Goal: Task Accomplishment & Management: Use online tool/utility

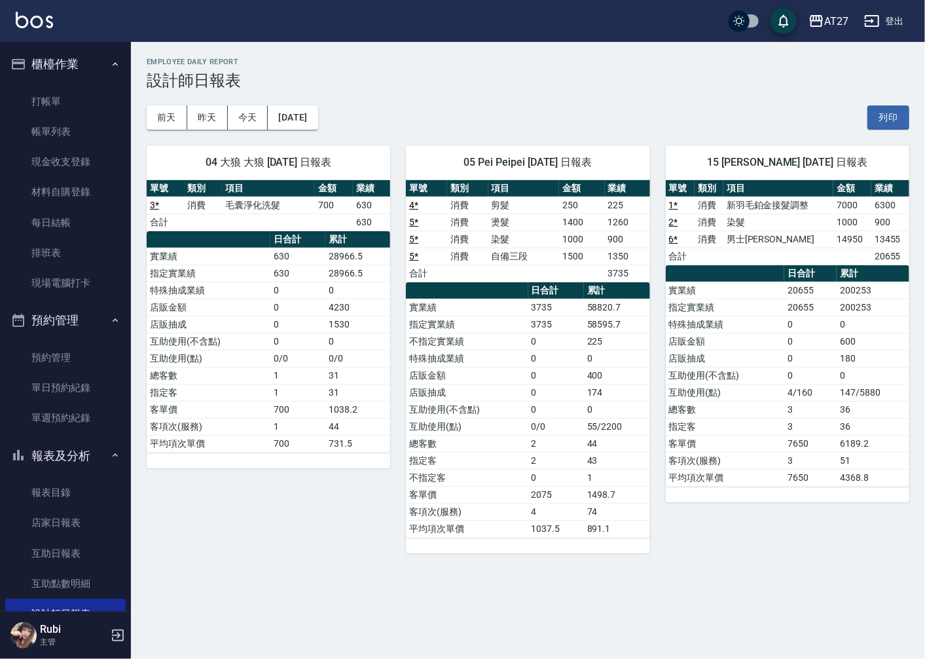
scroll to position [145, 0]
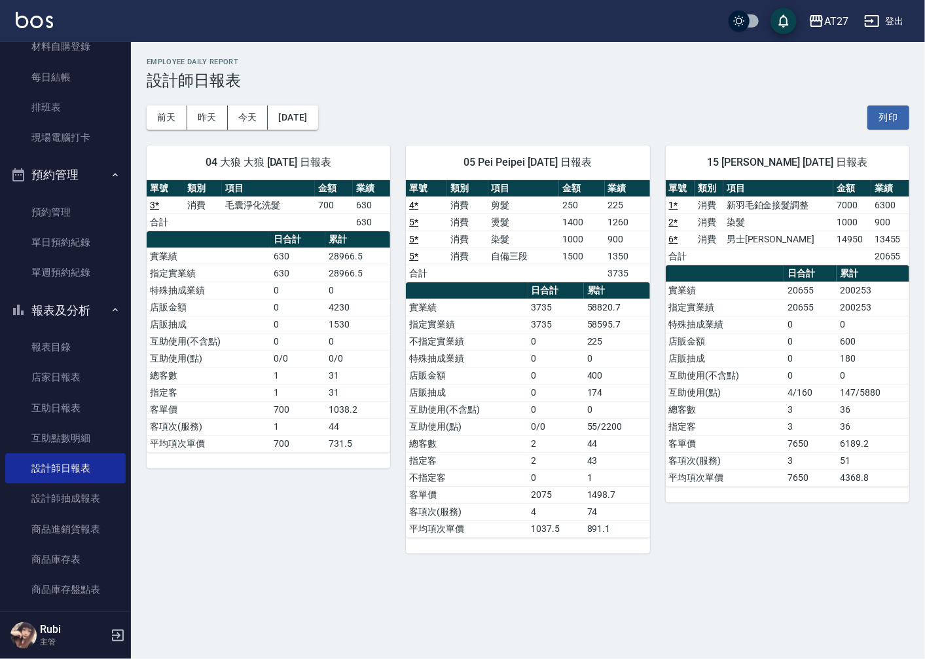
click at [670, 239] on link "6 *" at bounding box center [673, 239] width 9 height 10
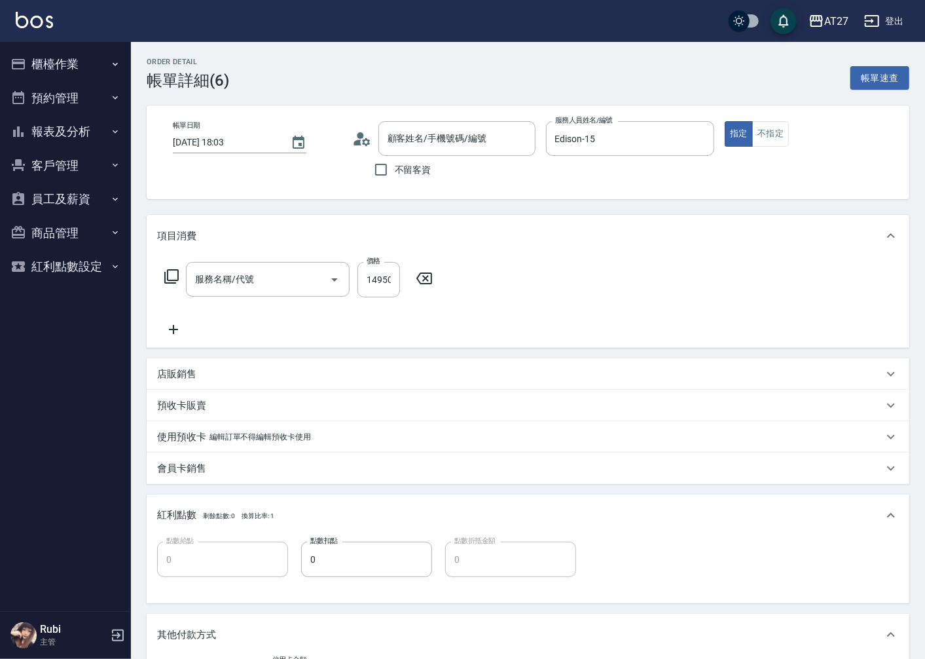
type input "[DATE] 18:03"
type input "Edison-15"
type input "0"
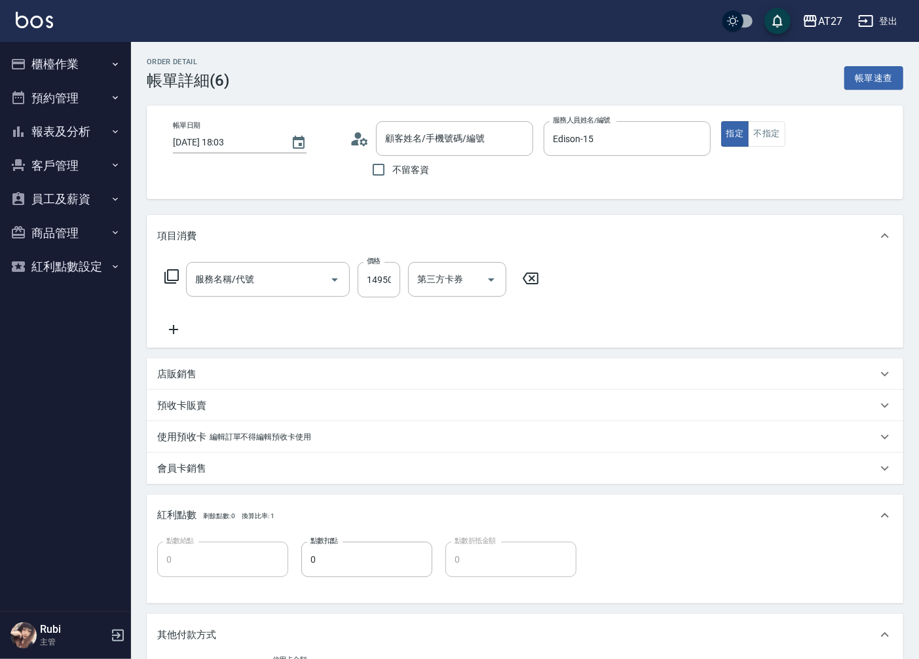
type input "沒客資/0900111444/000000000"
type input "信用卡"
type input "男士金絲羽(718)"
click at [439, 280] on input "洗-1" at bounding box center [447, 279] width 67 height 23
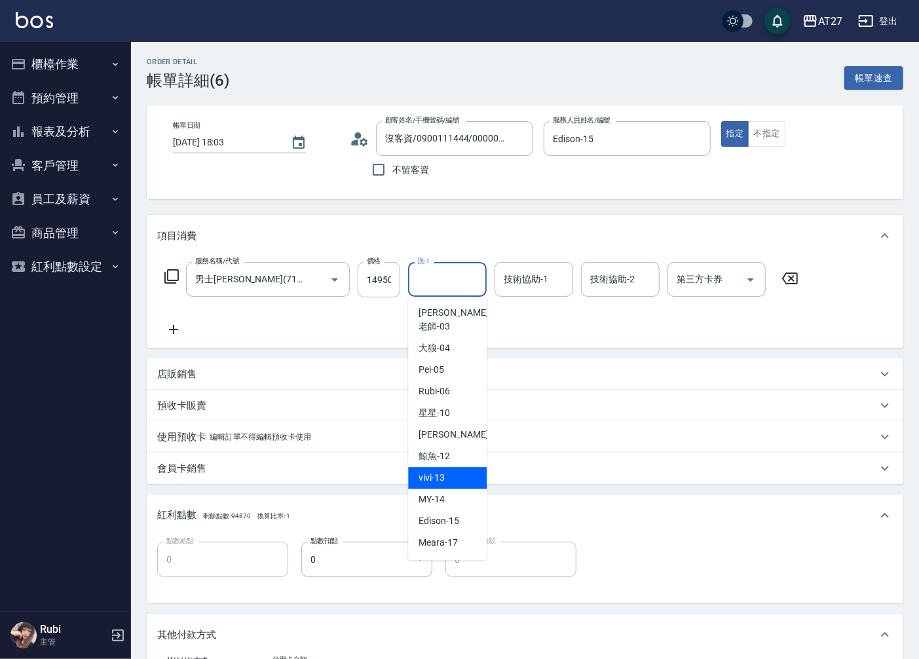
click at [440, 471] on span "vivi -13" at bounding box center [431, 478] width 26 height 14
type input "vivi-13"
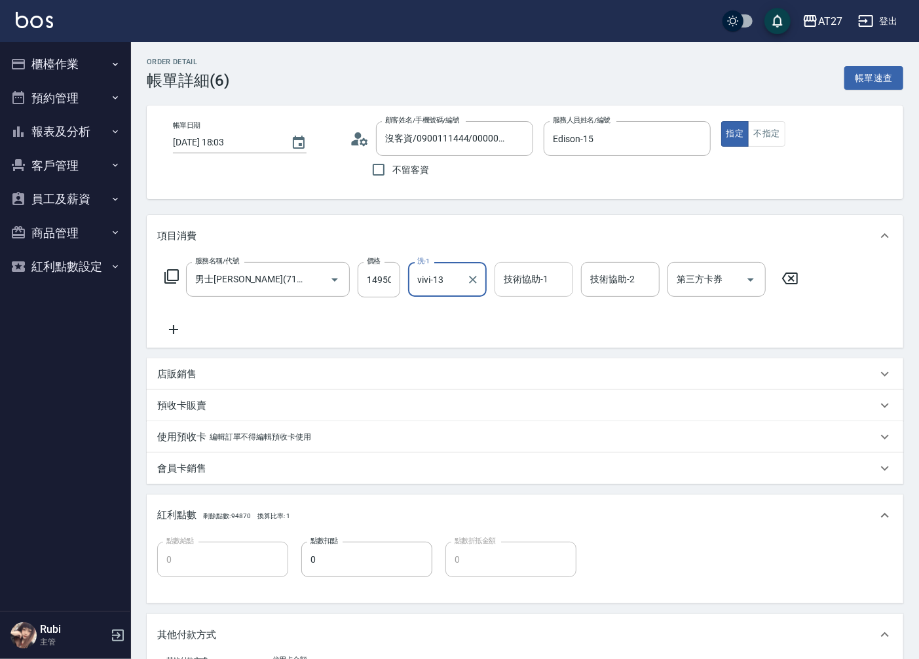
click at [540, 280] on input "技術協助-1" at bounding box center [533, 279] width 67 height 23
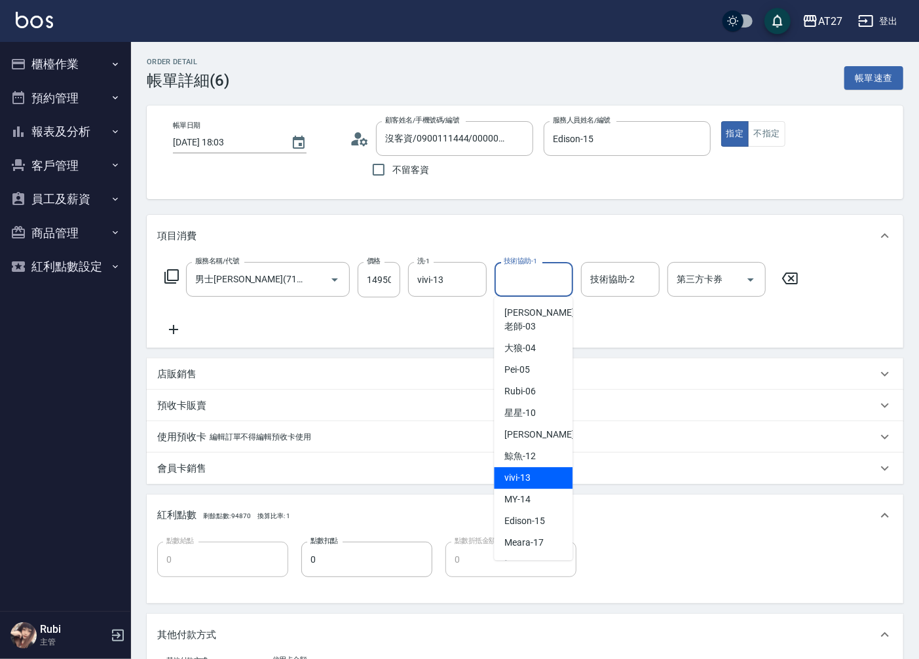
click at [501, 467] on div "vivi -13" at bounding box center [533, 478] width 79 height 22
type input "vivi-13"
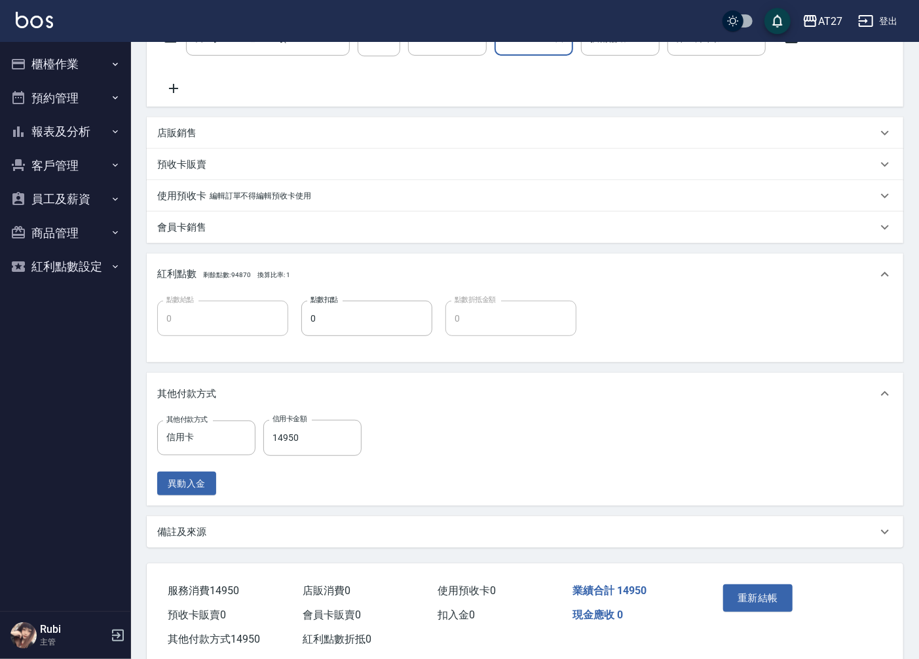
scroll to position [269, 0]
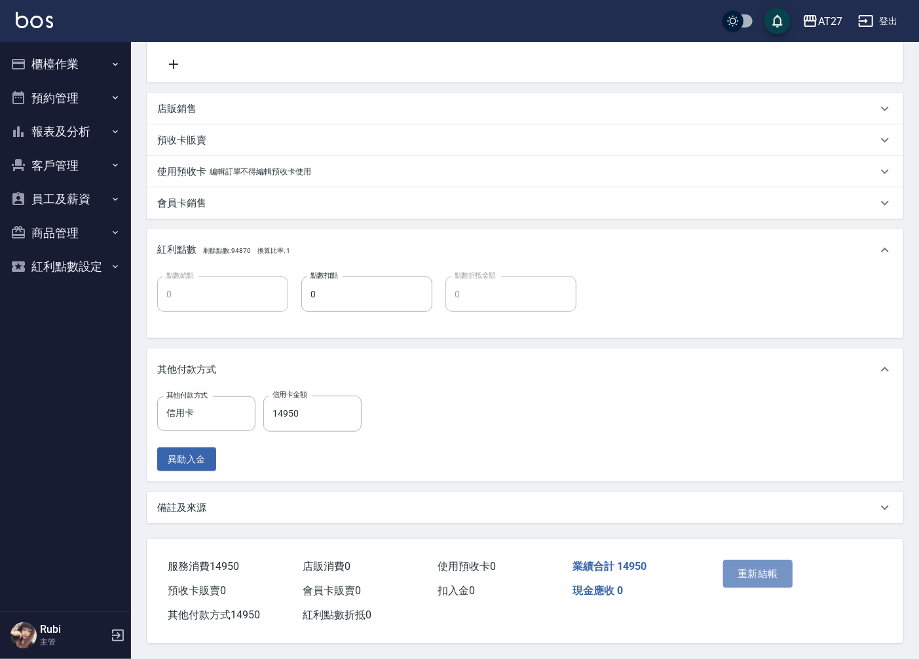
drag, startPoint x: 761, startPoint y: 568, endPoint x: 756, endPoint y: 563, distance: 7.0
click at [761, 566] on button "重新結帳" at bounding box center [757, 573] width 69 height 27
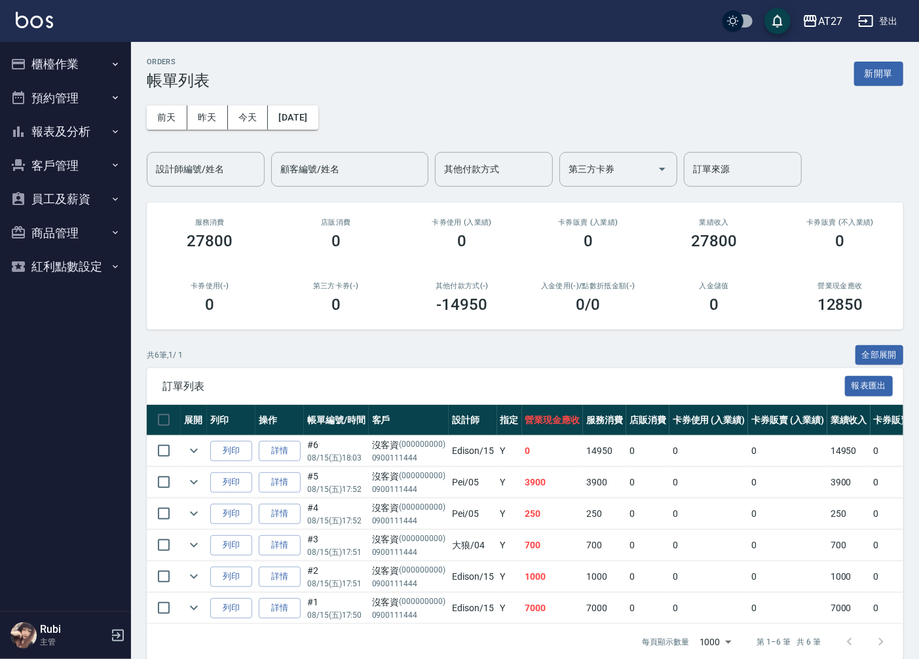
click at [50, 126] on button "報表及分析" at bounding box center [65, 132] width 120 height 34
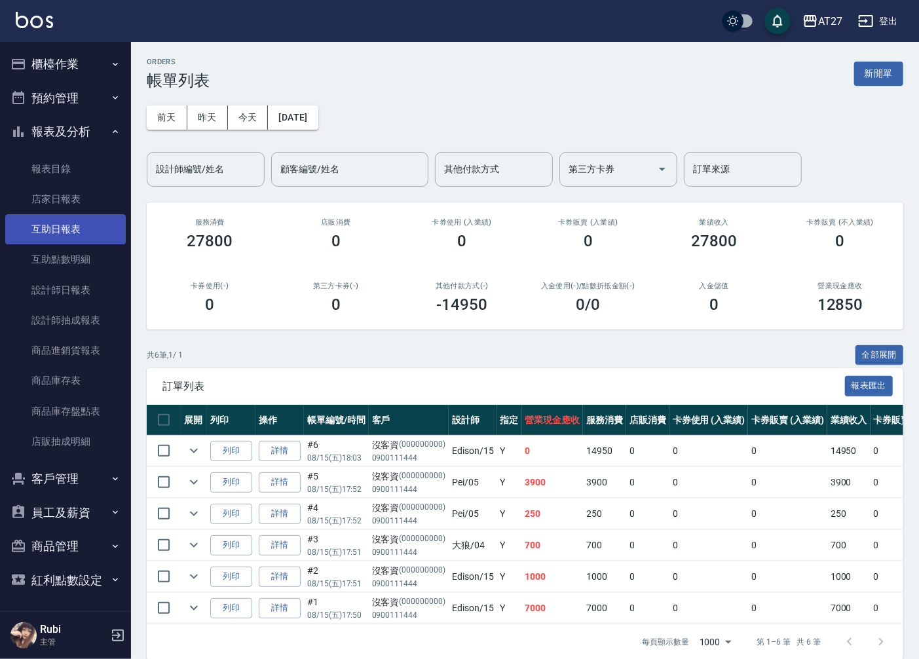
click at [66, 223] on link "互助日報表" at bounding box center [65, 229] width 120 height 30
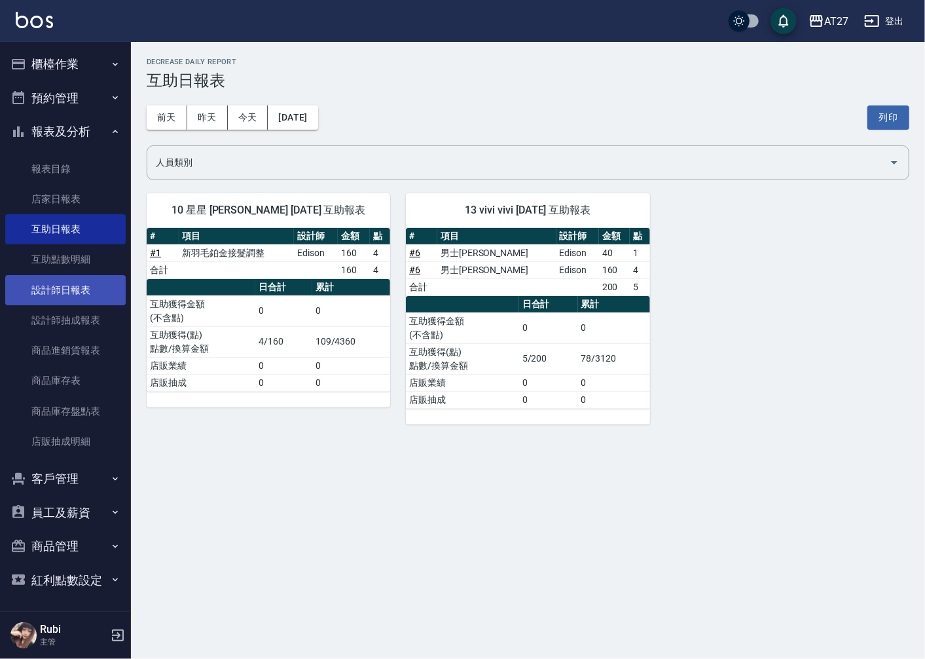
click at [62, 295] on link "設計師日報表" at bounding box center [65, 290] width 120 height 30
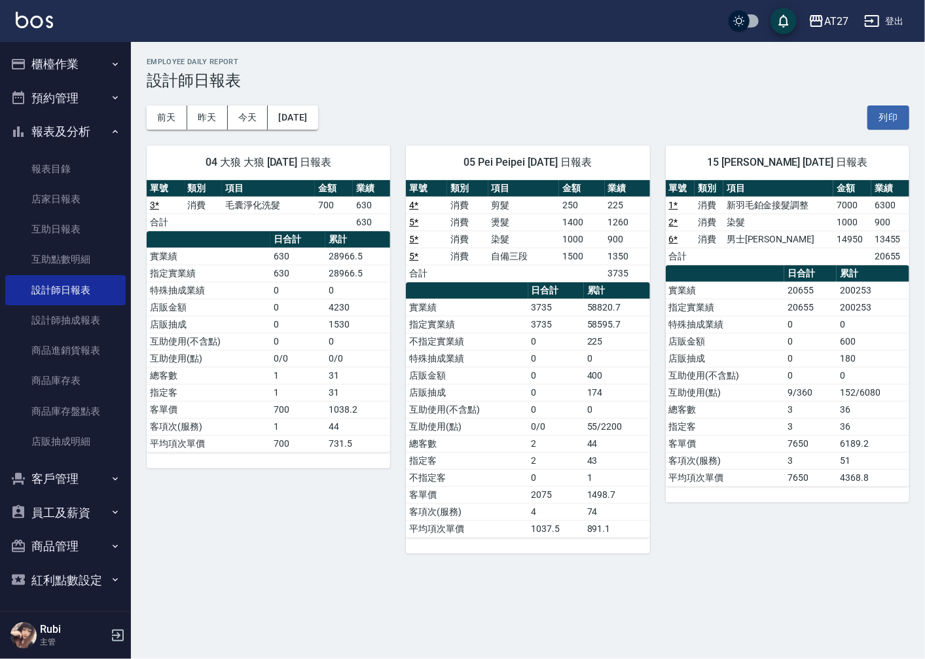
click at [669, 221] on link "2 *" at bounding box center [673, 222] width 9 height 10
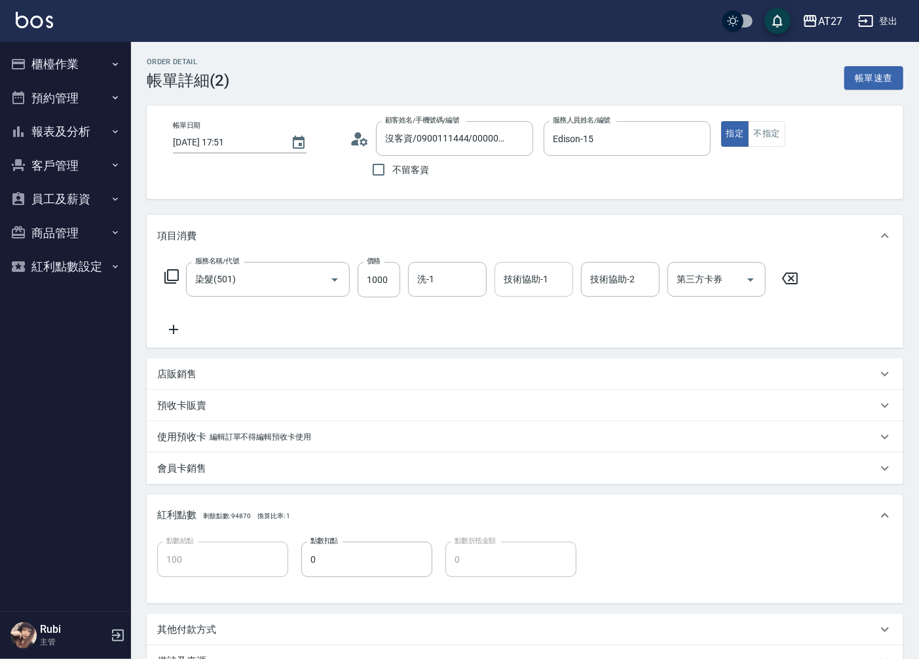
click at [518, 278] on div "技術協助-1 技術協助-1" at bounding box center [533, 279] width 79 height 35
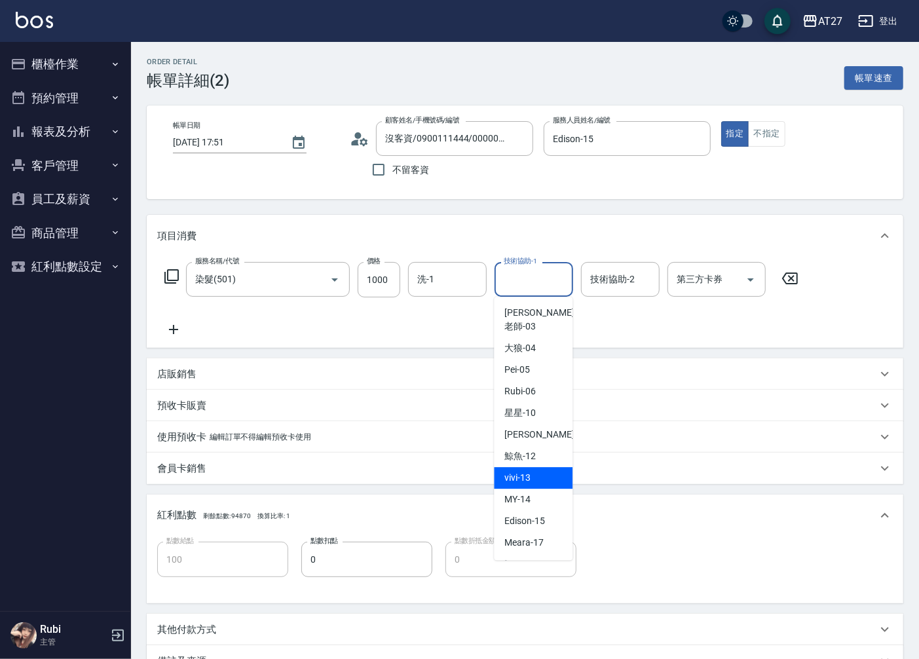
click at [519, 471] on span "vivi -13" at bounding box center [517, 478] width 26 height 14
type input "vivi-13"
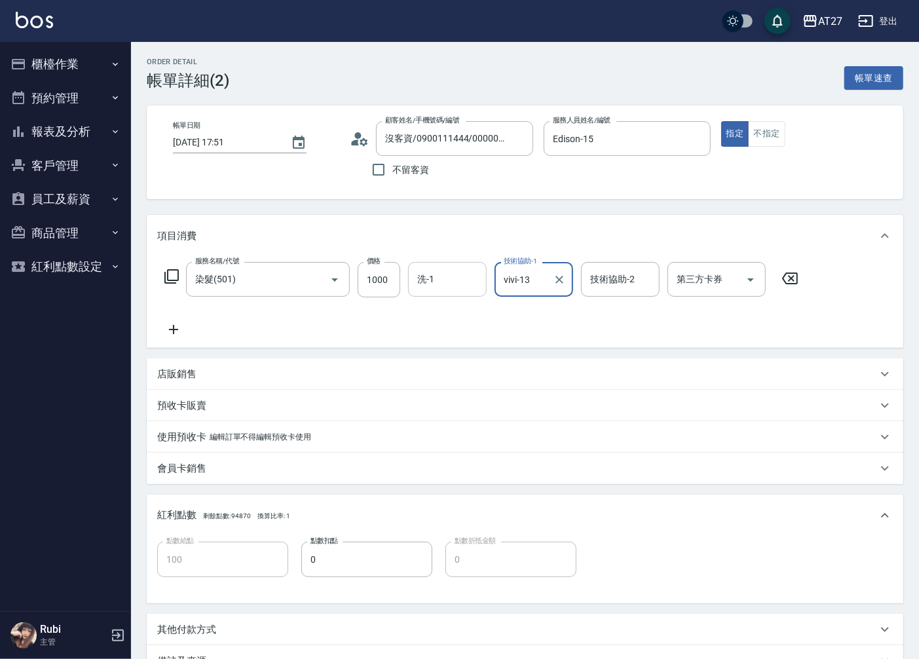
click at [433, 278] on div "洗-1 洗-1" at bounding box center [447, 279] width 79 height 35
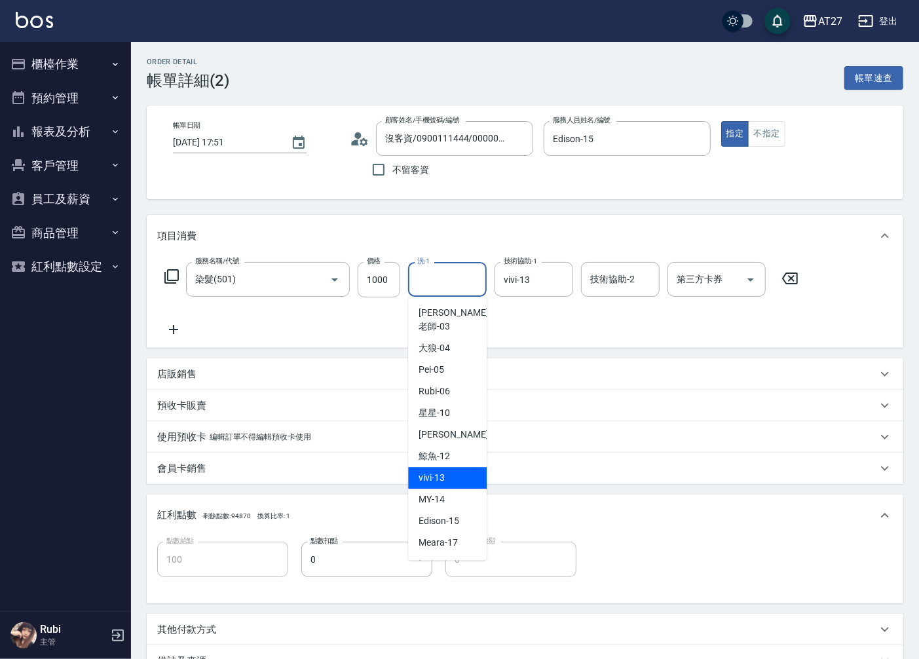
click at [450, 467] on div "vivi -13" at bounding box center [447, 478] width 79 height 22
type input "vivi-13"
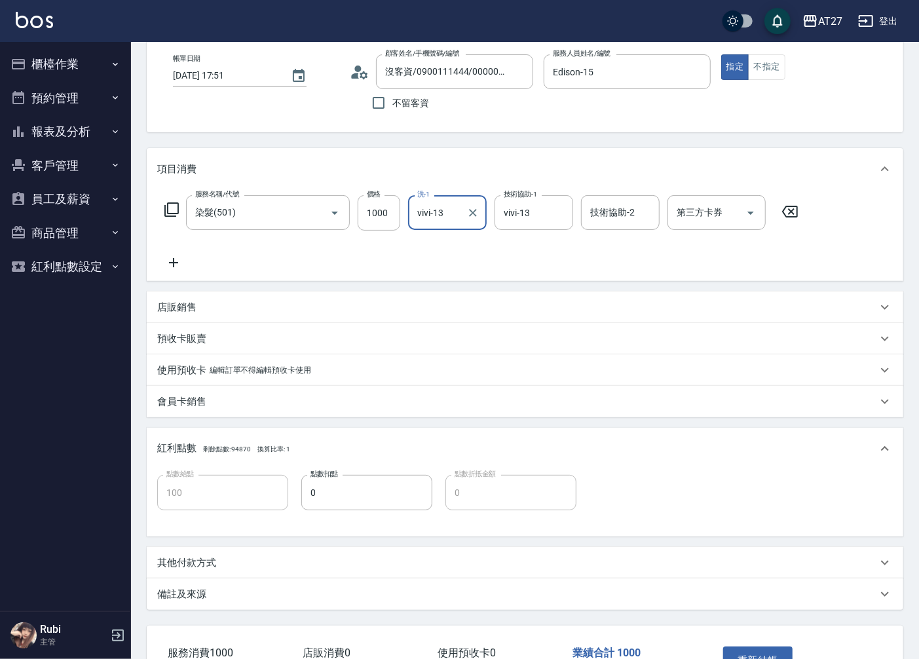
scroll to position [157, 0]
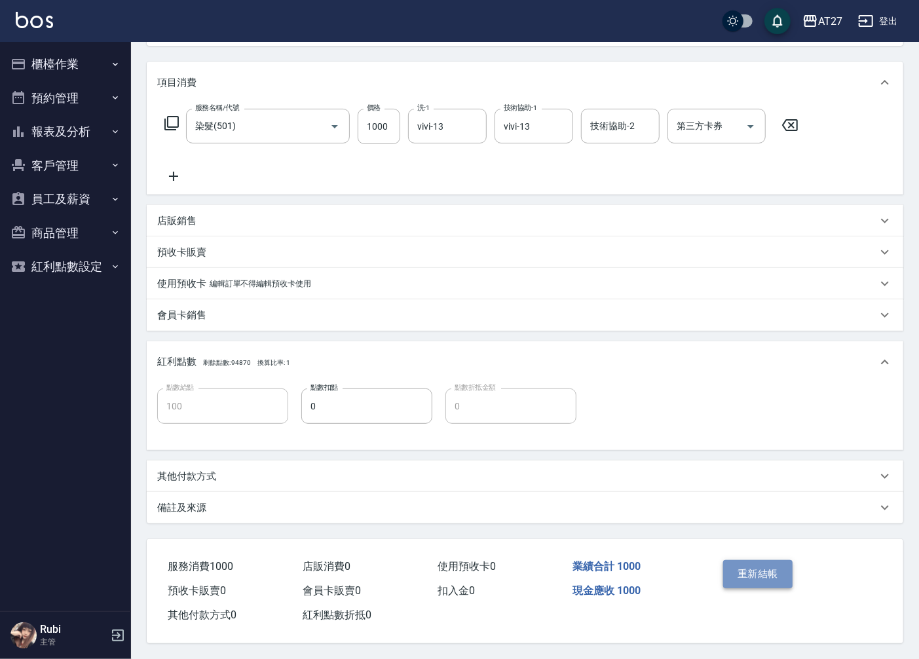
click at [741, 565] on button "重新結帳" at bounding box center [757, 573] width 69 height 27
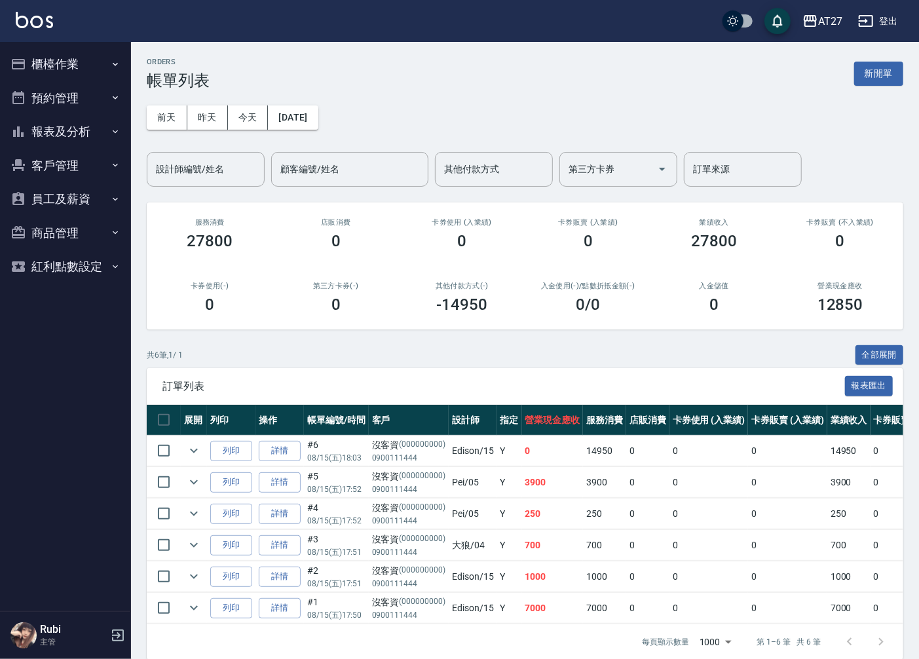
click at [267, 570] on link "詳情" at bounding box center [280, 576] width 42 height 20
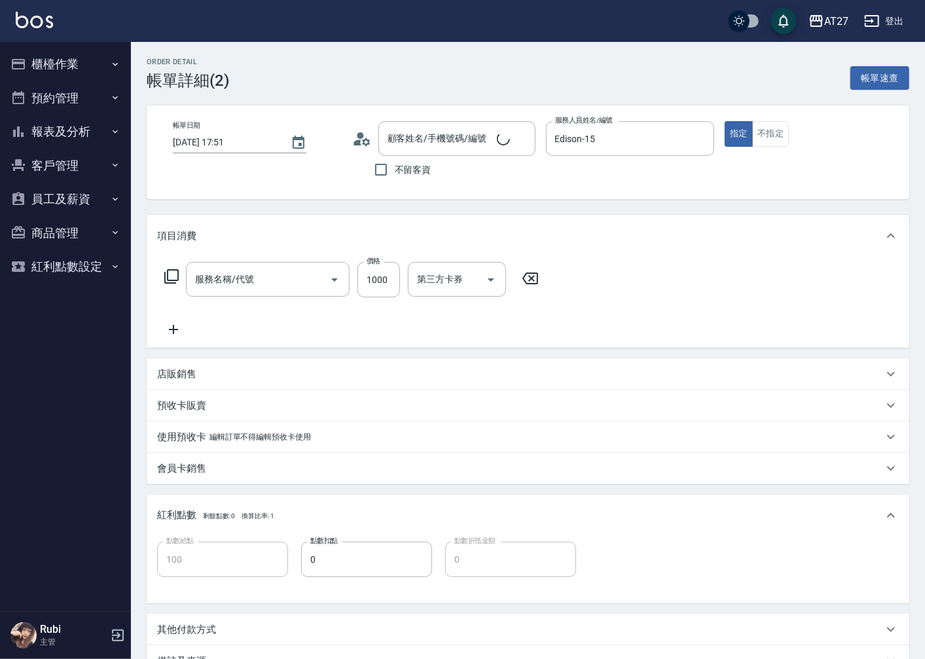
type input "[DATE] 17:51"
type input "Edison-15"
type input "100"
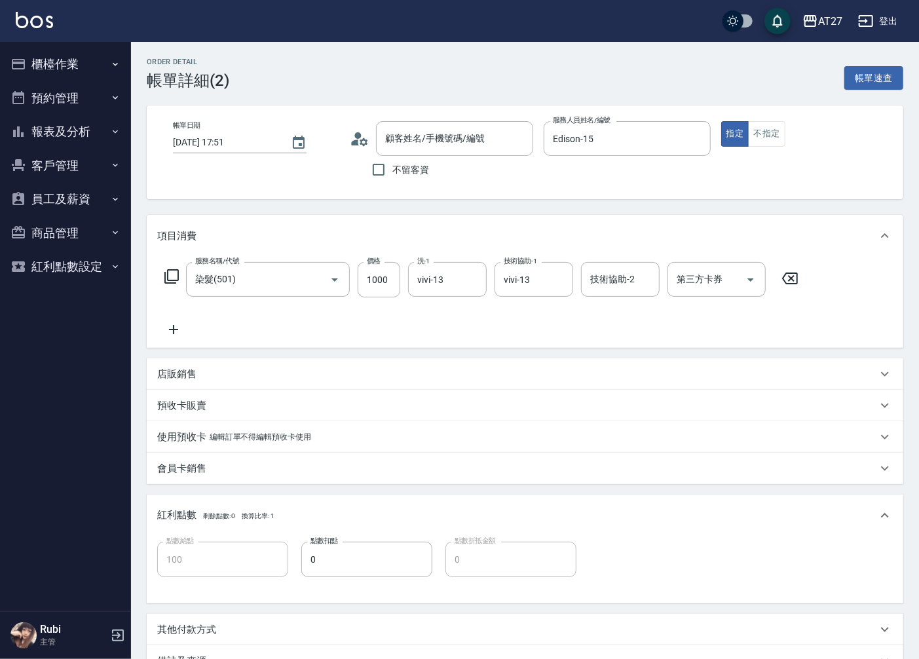
type input "沒客資/0900111444/000000000"
type input "染髮(501)"
click at [557, 282] on icon "Clear" at bounding box center [559, 279] width 13 height 13
click at [475, 278] on icon "Clear" at bounding box center [472, 279] width 13 height 13
click at [444, 278] on input "洗-1" at bounding box center [447, 279] width 67 height 23
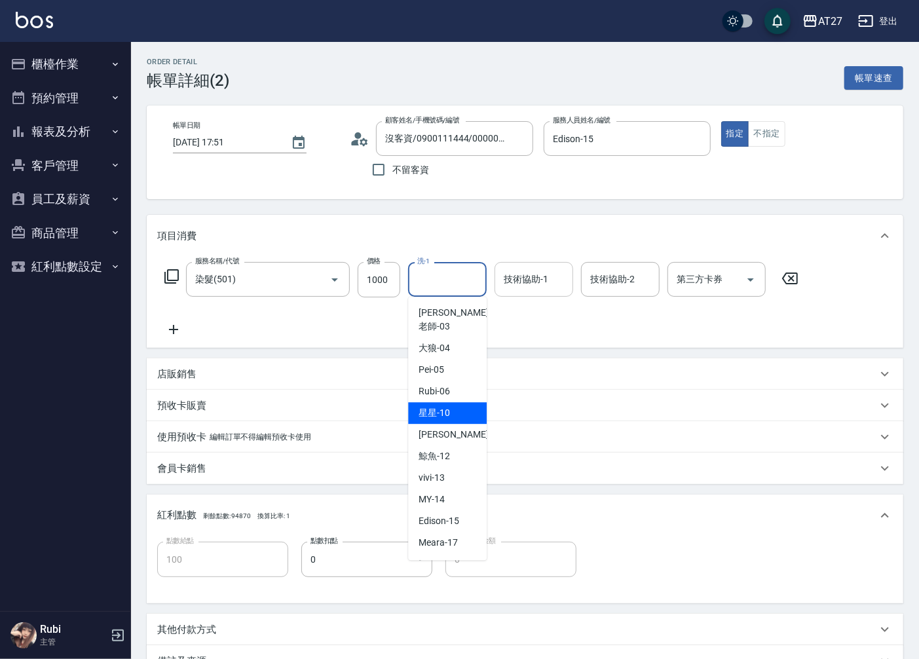
click at [439, 406] on span "星星 -10" at bounding box center [433, 413] width 31 height 14
type input "星星-10"
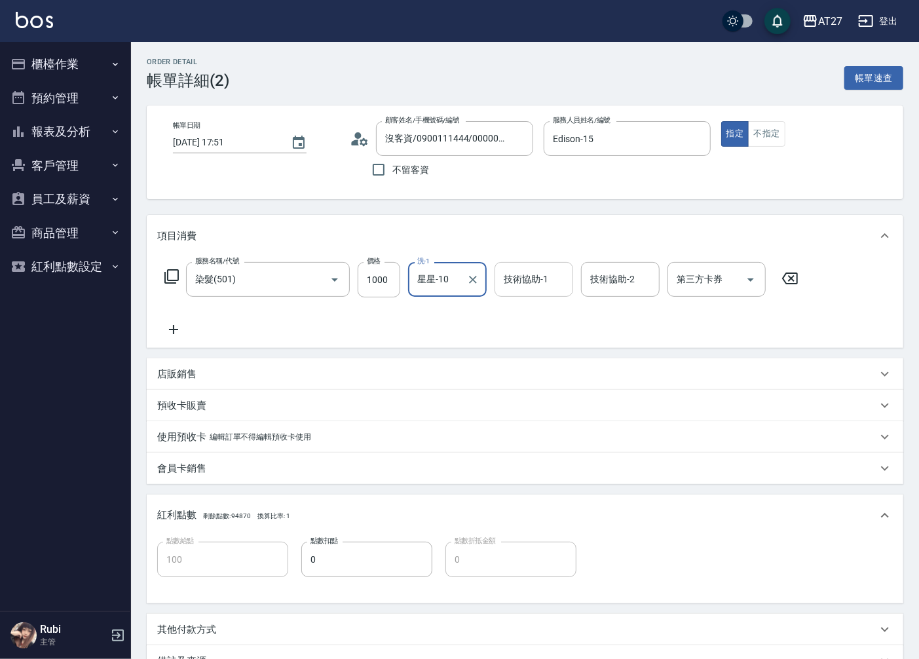
click at [520, 276] on div "技術協助-1 技術協助-1" at bounding box center [533, 279] width 79 height 35
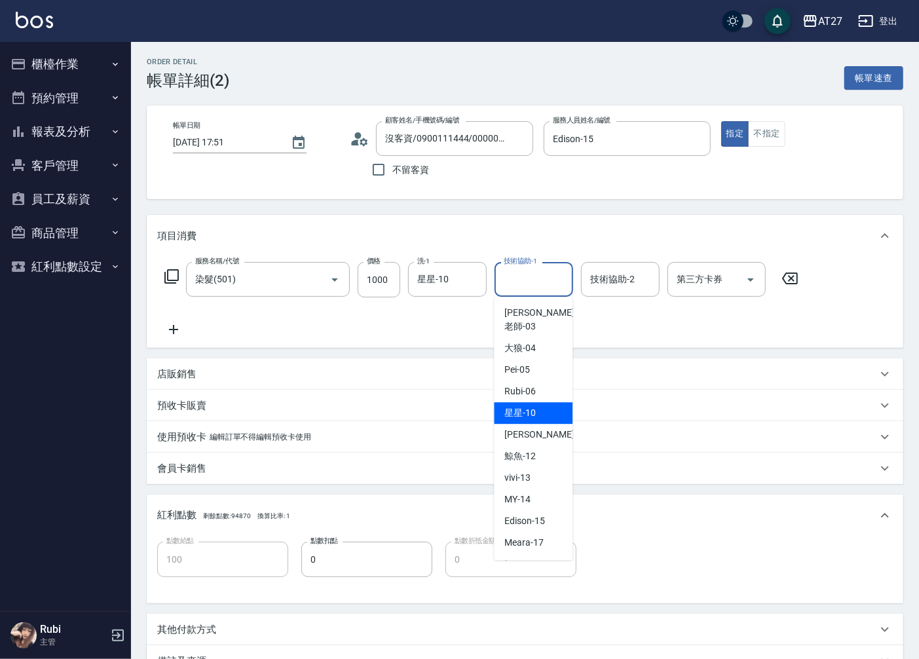
click at [528, 406] on span "星星 -10" at bounding box center [519, 413] width 31 height 14
type input "星星-10"
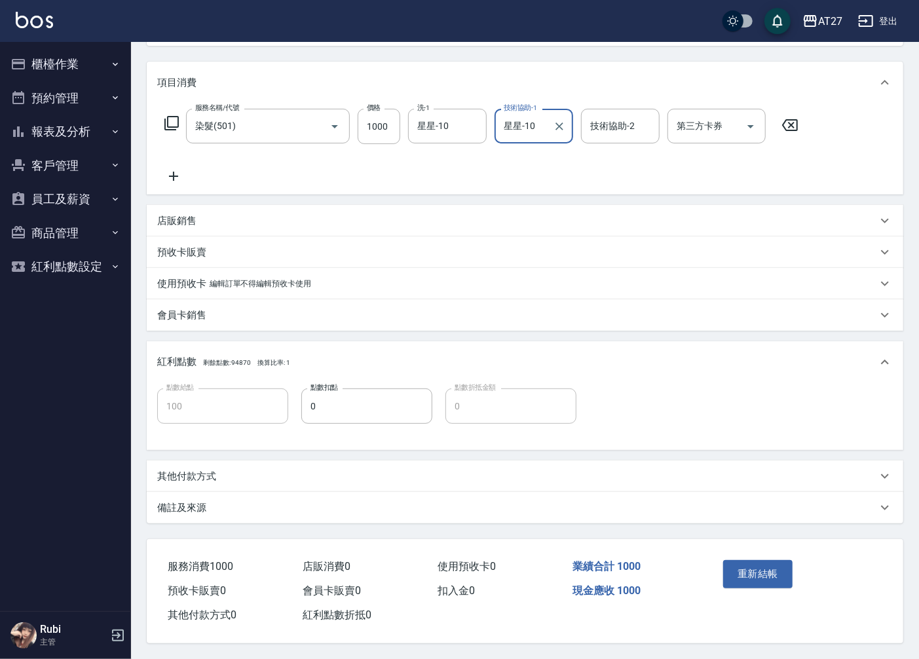
scroll to position [157, 0]
click at [755, 574] on button "重新結帳" at bounding box center [757, 573] width 69 height 27
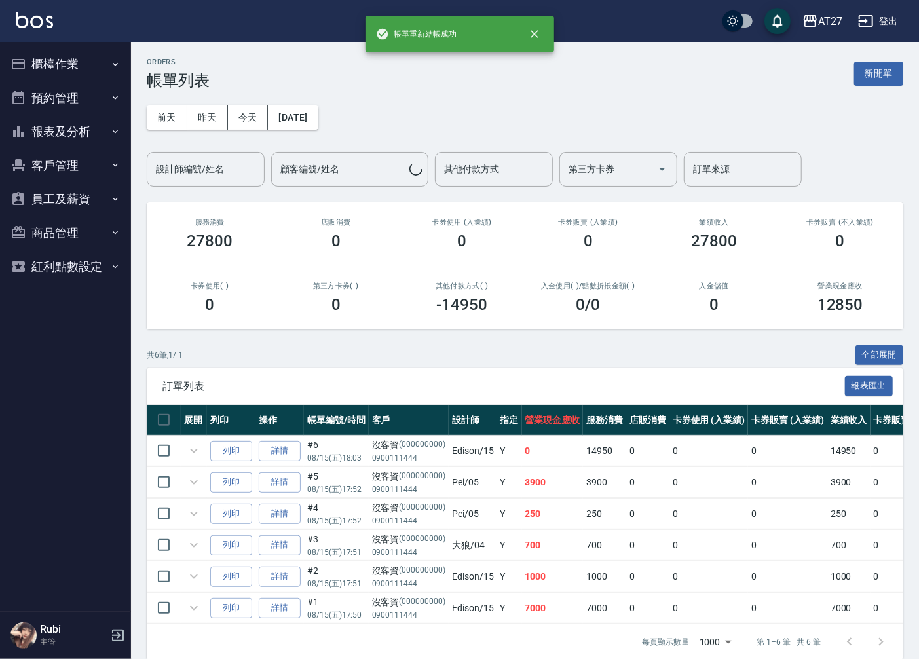
click at [46, 126] on button "報表及分析" at bounding box center [65, 132] width 120 height 34
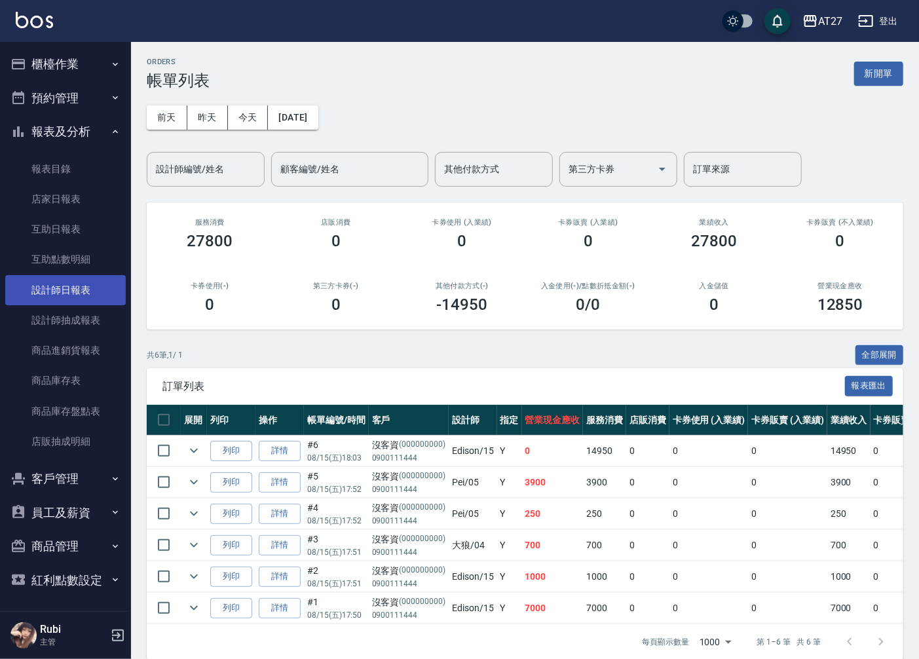
click at [71, 287] on link "設計師日報表" at bounding box center [65, 290] width 120 height 30
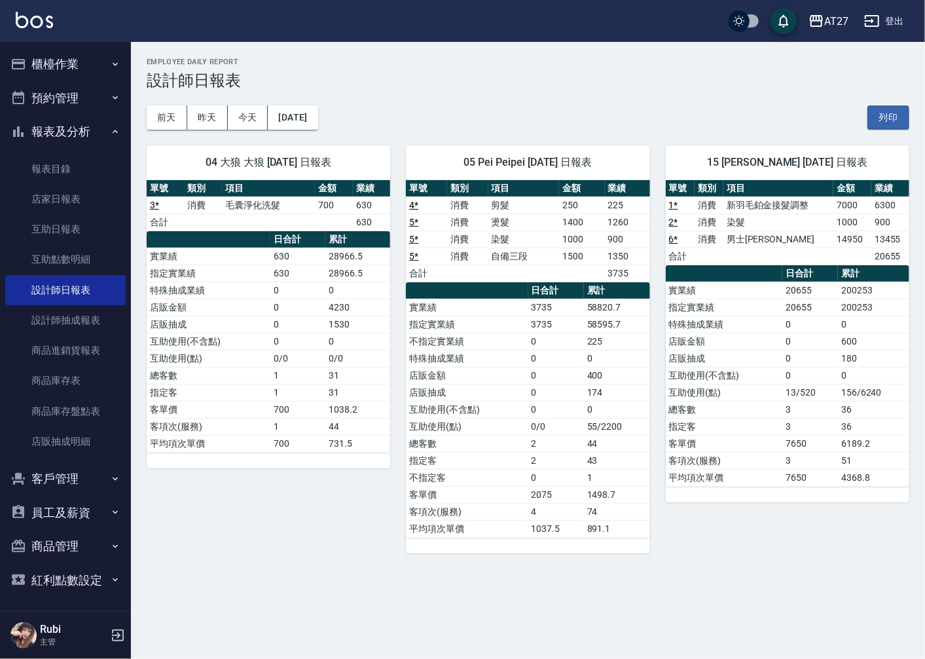
click at [670, 202] on link "1 *" at bounding box center [673, 205] width 9 height 10
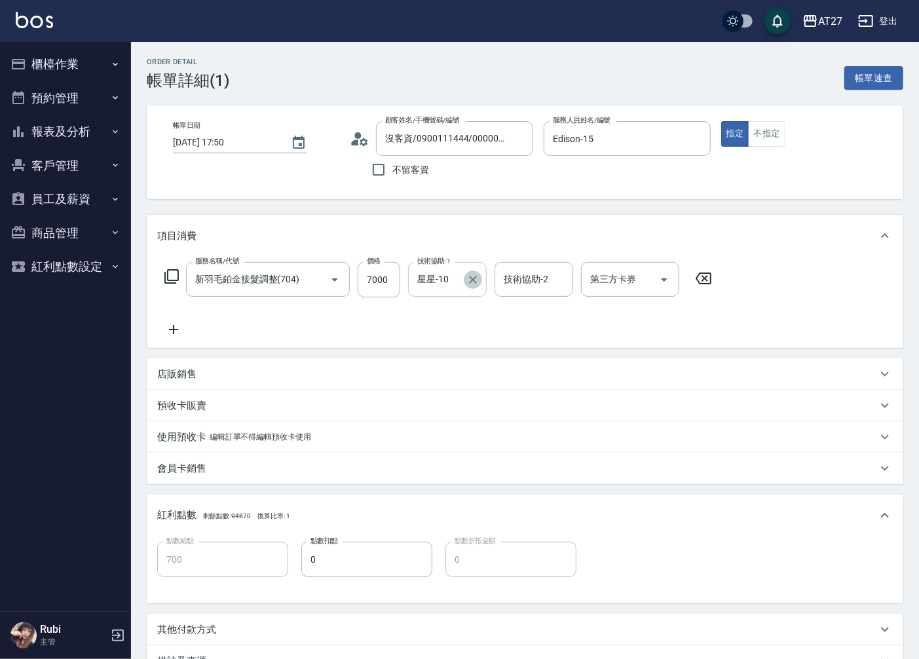
click at [469, 282] on icon "Clear" at bounding box center [473, 280] width 8 height 8
click at [444, 282] on input "技術協助-1" at bounding box center [447, 279] width 67 height 23
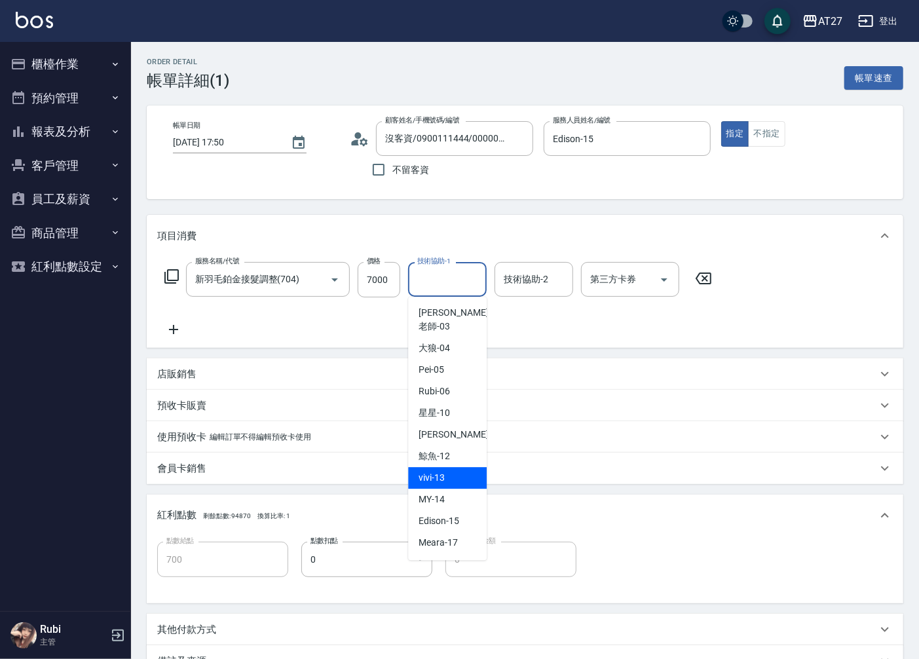
click at [434, 471] on span "vivi -13" at bounding box center [431, 478] width 26 height 14
type input "vivi-13"
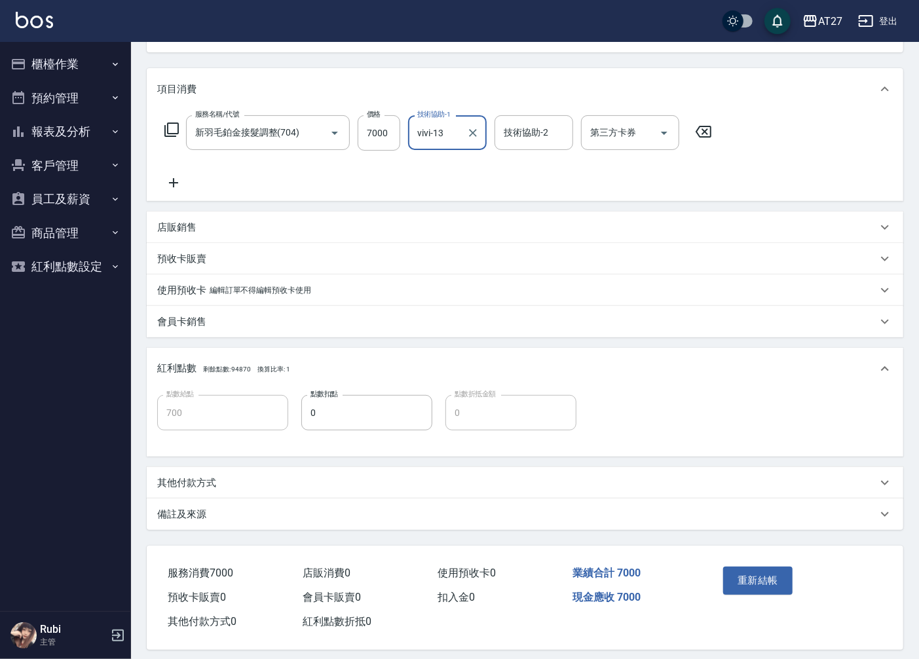
scroll to position [157, 0]
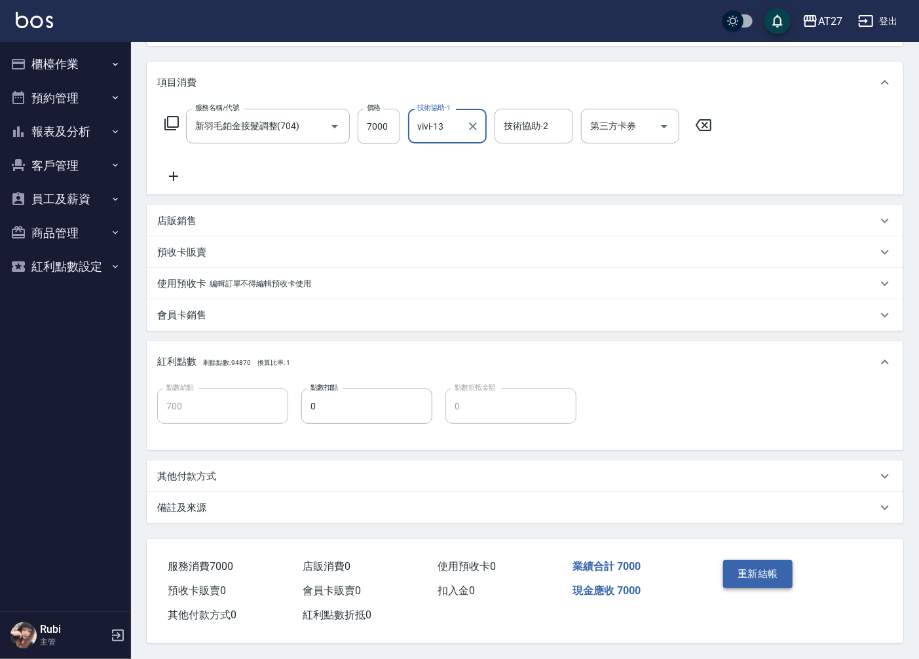
click at [761, 565] on button "重新結帳" at bounding box center [757, 573] width 69 height 27
